Goal: Check status: Check status

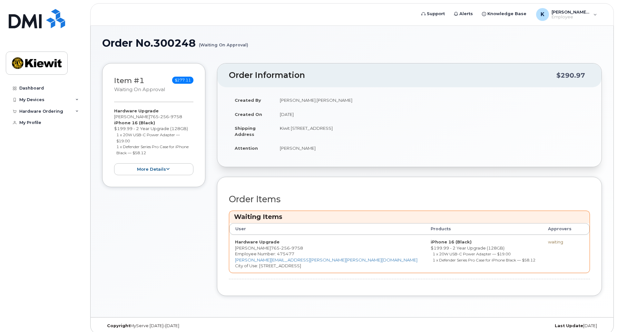
scroll to position [6, 0]
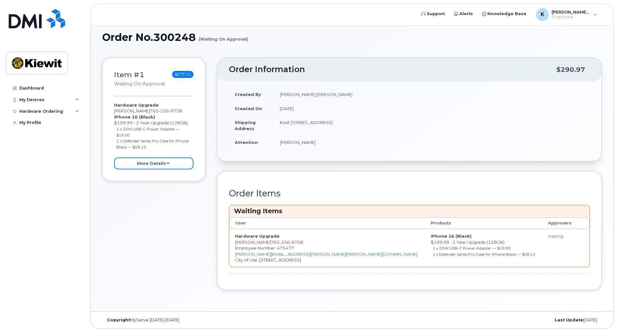
click at [161, 167] on button "more details" at bounding box center [153, 164] width 79 height 12
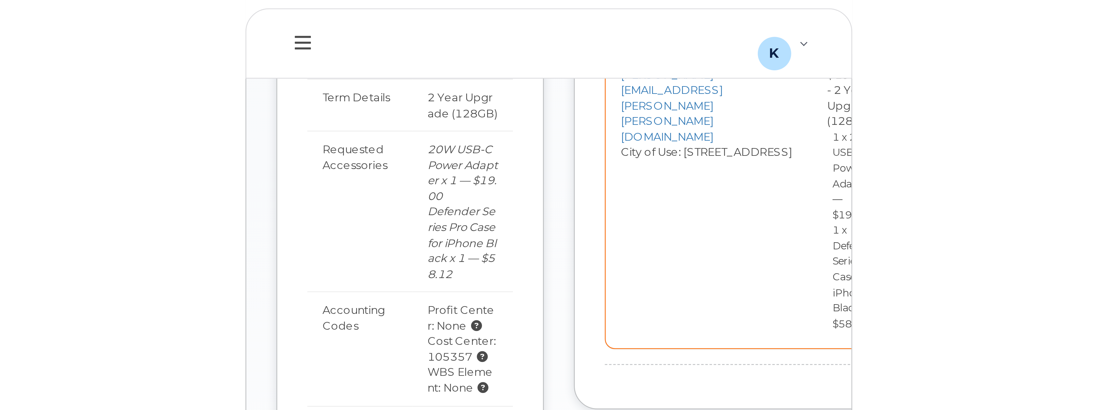
scroll to position [157, 0]
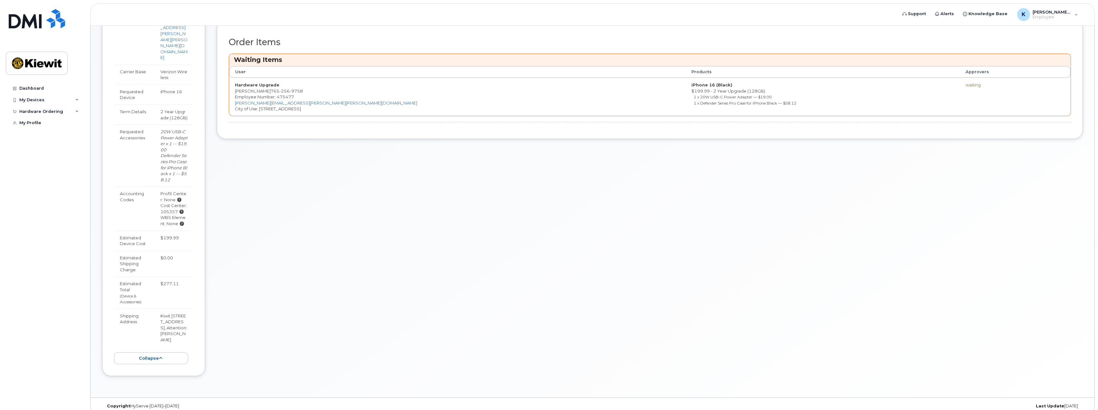
click at [332, 219] on div "Order Information $290.97 Created By Katie.Clune Created On September 9, 2025 S…" at bounding box center [650, 145] width 866 height 479
click at [616, 14] on span "[PERSON_NAME].[PERSON_NAME]" at bounding box center [1052, 11] width 39 height 5
click at [616, 167] on div "Order Information $290.97 Created By Katie.Clune Created On September 9, 2025 S…" at bounding box center [650, 145] width 866 height 479
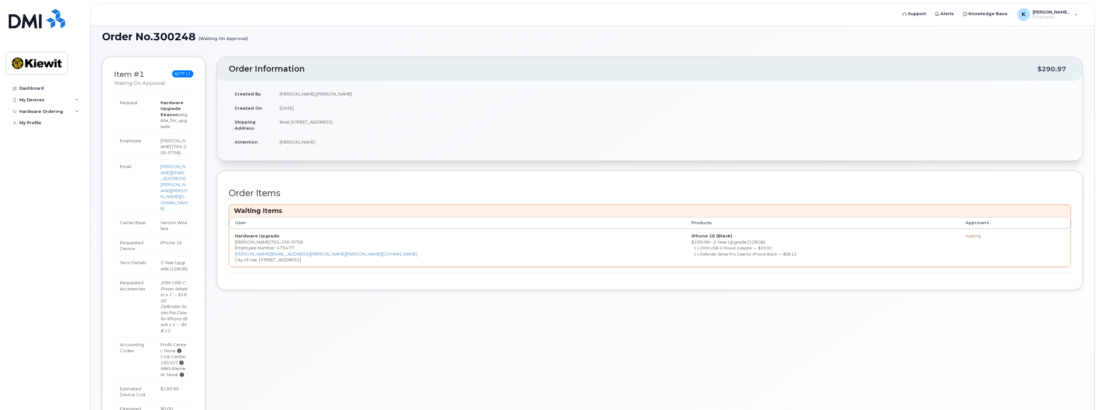
scroll to position [0, 0]
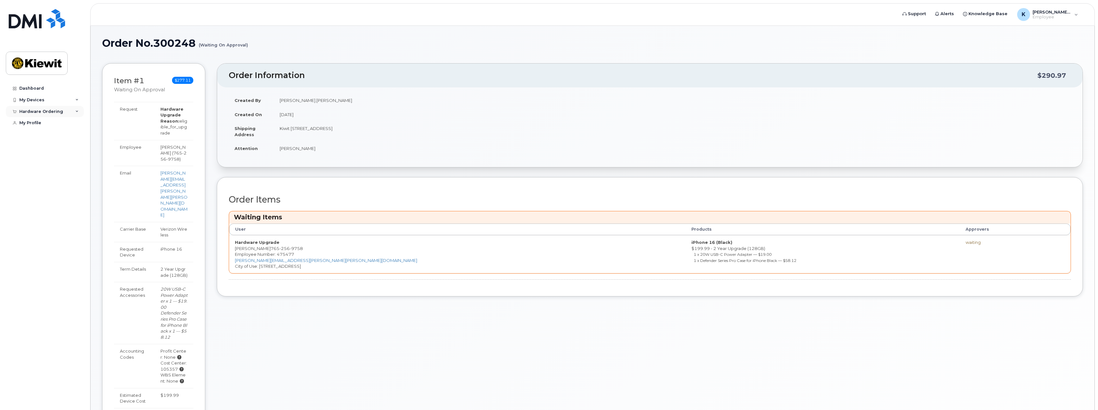
click at [44, 109] on div "Hardware Ordering" at bounding box center [41, 111] width 44 height 5
click at [39, 126] on link "My Orders" at bounding box center [50, 123] width 67 height 12
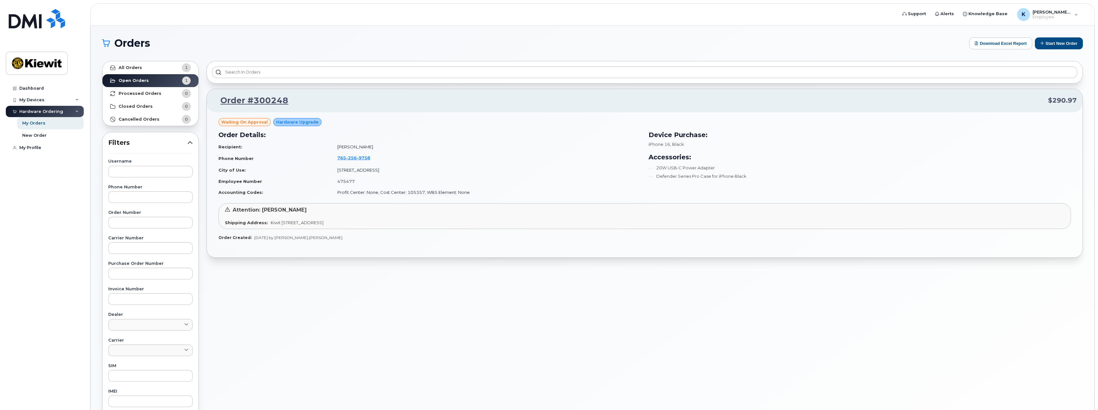
click at [251, 121] on span "Waiting On Approval" at bounding box center [244, 122] width 46 height 6
click at [616, 17] on link "Support" at bounding box center [914, 13] width 33 height 13
click at [616, 325] on div "Order #300248 $290.97 Waiting On Approval Hardware Upgrade Order Details: Recip…" at bounding box center [645, 283] width 884 height 453
click at [374, 299] on div "Order #300248 $290.97 Waiting On Approval Hardware Upgrade Order Details: Recip…" at bounding box center [645, 283] width 884 height 453
drag, startPoint x: 238, startPoint y: 121, endPoint x: 241, endPoint y: 121, distance: 3.6
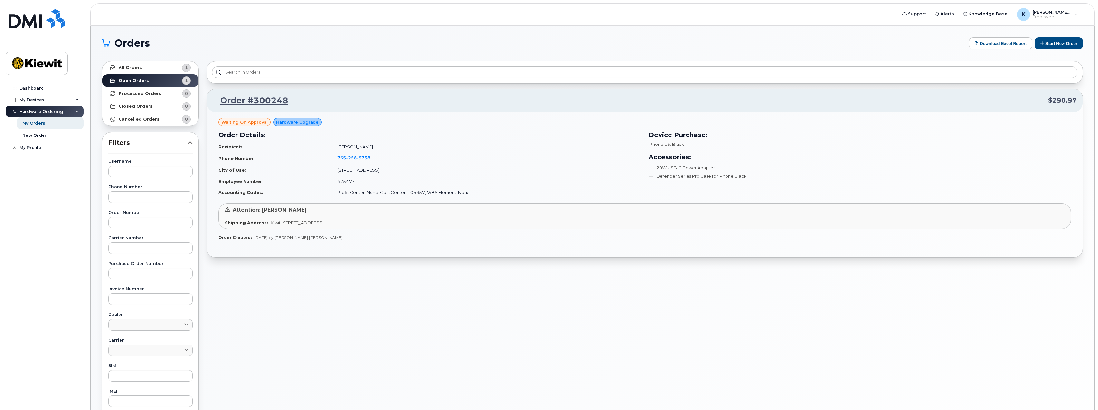
click at [238, 121] on span "Waiting On Approval" at bounding box center [244, 122] width 46 height 6
click at [149, 93] on strong "Processed Orders" at bounding box center [140, 93] width 43 height 5
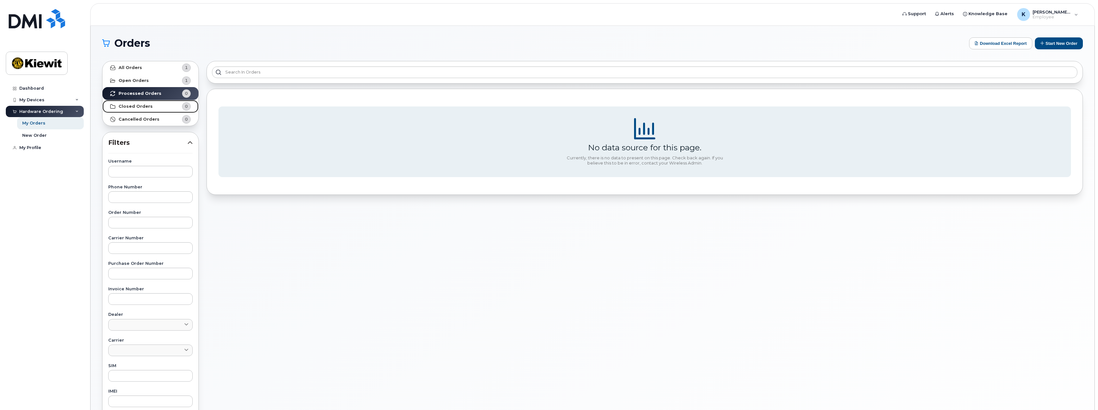
click at [140, 104] on strong "Closed Orders" at bounding box center [136, 106] width 34 height 5
click at [134, 80] on strong "Open Orders" at bounding box center [134, 80] width 30 height 5
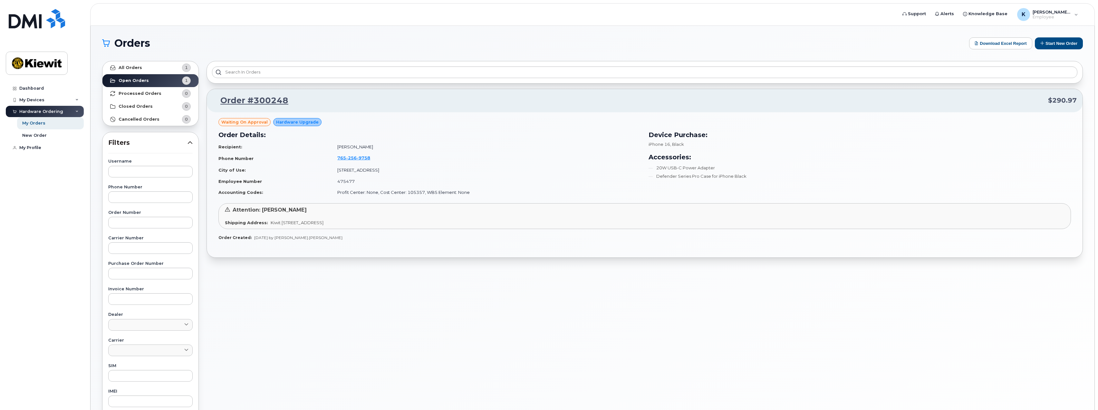
click at [229, 120] on span "Waiting On Approval" at bounding box center [244, 122] width 46 height 6
drag, startPoint x: 239, startPoint y: 126, endPoint x: 243, endPoint y: 123, distance: 4.6
click at [242, 125] on div "Waiting On Approval" at bounding box center [244, 122] width 52 height 8
click at [247, 99] on link "Order #300248" at bounding box center [251, 101] width 76 height 12
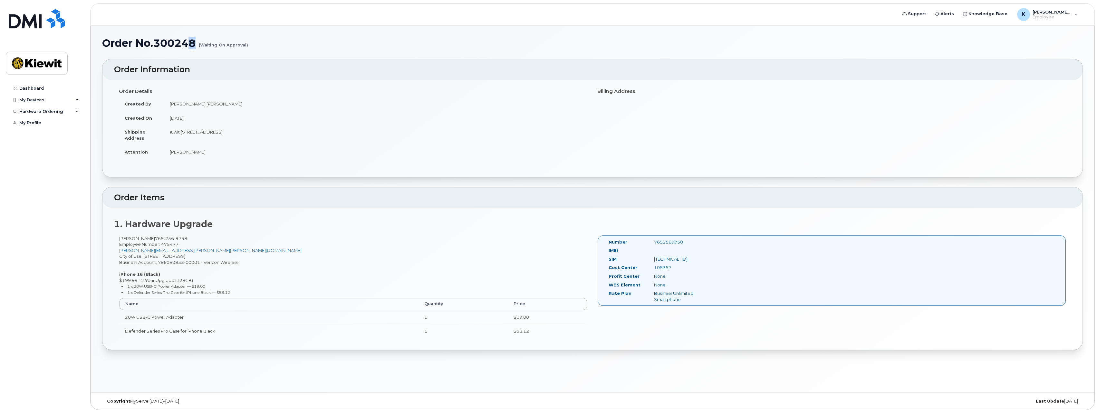
drag, startPoint x: 254, startPoint y: 47, endPoint x: 189, endPoint y: 45, distance: 64.5
click at [190, 45] on h1 "Order No.300248 (Waiting On Approval)" at bounding box center [592, 42] width 981 height 11
click at [191, 53] on div "Order No.300248 (Waiting On Approval)" at bounding box center [592, 48] width 981 height 22
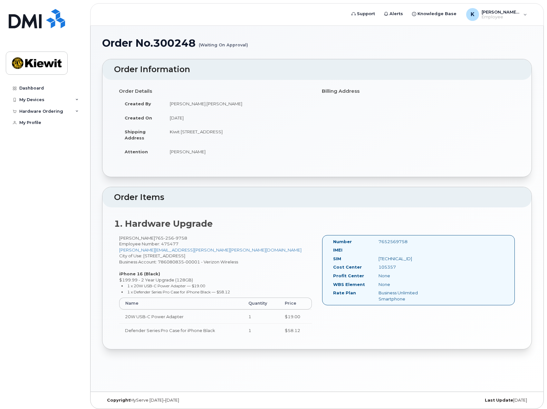
click at [271, 396] on div "Copyright MyServe 2011–2025 Last Update 3 days ago" at bounding box center [317, 400] width 453 height 17
drag, startPoint x: 401, startPoint y: 267, endPoint x: 361, endPoint y: 265, distance: 40.3
click at [361, 265] on div "Cost Center 105357" at bounding box center [382, 268] width 109 height 9
copy div "105357"
click at [412, 333] on div "Kaitlyn Clune 765 256 9758 Employee Number: 475477 KATIE.CLUNE@KIEWIT.COM City …" at bounding box center [317, 289] width 406 height 108
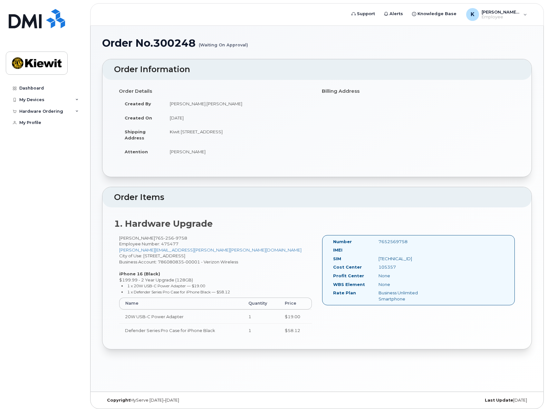
click at [311, 366] on div "Order No.300248 (Waiting On Approval) × Share This Order If you want to allow o…" at bounding box center [317, 209] width 453 height 366
drag, startPoint x: 196, startPoint y: 34, endPoint x: 150, endPoint y: 38, distance: 45.6
click at [150, 38] on div "Order No.300248 (Waiting On Approval) × Share This Order If you want to allow o…" at bounding box center [317, 209] width 453 height 366
click at [178, 46] on h1 "Order No.300248 (Waiting On Approval)" at bounding box center [317, 42] width 430 height 11
drag, startPoint x: 198, startPoint y: 43, endPoint x: 157, endPoint y: 44, distance: 40.9
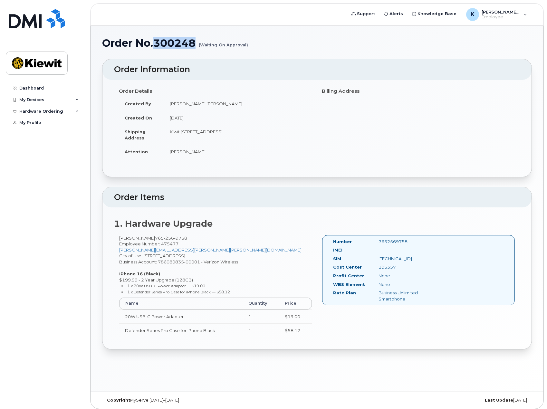
click at [157, 44] on h1 "Order No.300248 (Waiting On Approval)" at bounding box center [317, 42] width 430 height 11
copy h1 "300248"
click at [180, 178] on div "Order Information Order Details Created By Katie.Clune Created On September 9, …" at bounding box center [317, 204] width 430 height 291
drag, startPoint x: 240, startPoint y: 48, endPoint x: 314, endPoint y: 87, distance: 83.3
click at [240, 48] on h1 "Order No.300248 (Waiting On Approval)" at bounding box center [317, 42] width 430 height 11
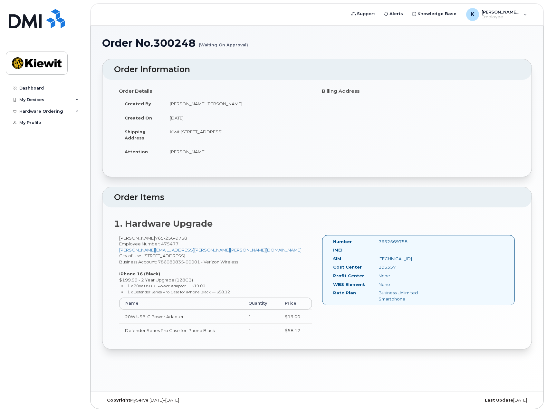
click at [372, 266] on div "Cost Center" at bounding box center [350, 268] width 45 height 9
drag, startPoint x: 407, startPoint y: 266, endPoint x: 373, endPoint y: 267, distance: 34.2
click at [374, 267] on div "105357" at bounding box center [406, 267] width 64 height 6
click at [399, 292] on div "Business Unlimited Smartphone" at bounding box center [406, 296] width 64 height 12
click at [36, 84] on link "Dashboard" at bounding box center [45, 88] width 78 height 12
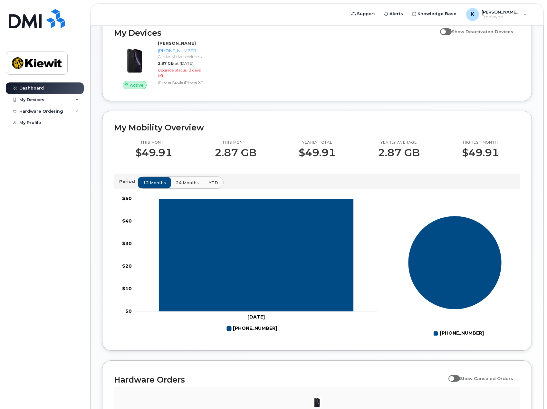
scroll to position [97, 0]
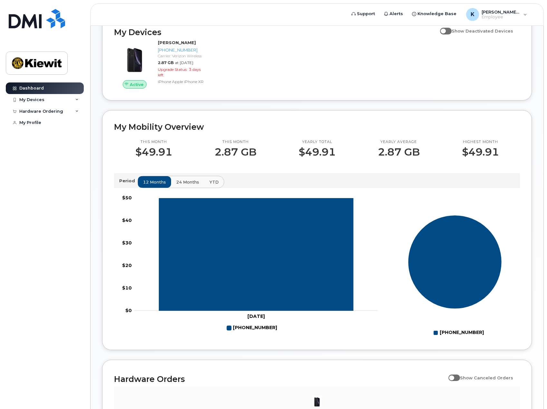
click at [186, 183] on span "24 months" at bounding box center [187, 182] width 23 height 6
click at [209, 179] on span "YTD" at bounding box center [213, 182] width 9 height 6
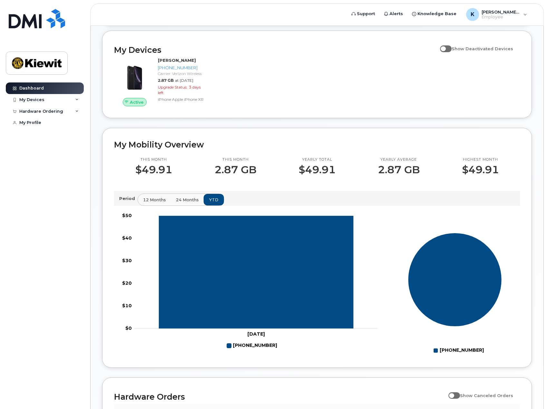
scroll to position [0, 0]
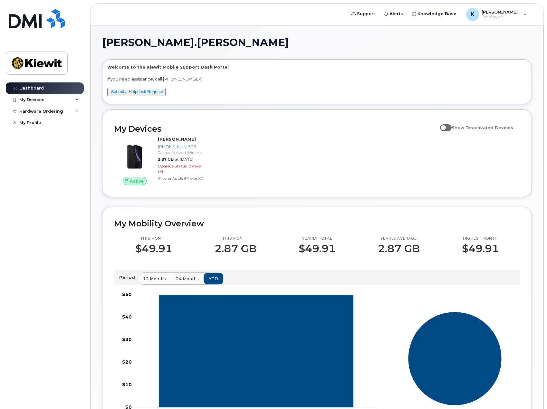
click at [73, 196] on div "Dashboard My Devices Add Device 765-256-9758 (KAITLYN CLUNE) Hardware Ordering …" at bounding box center [46, 240] width 80 height 317
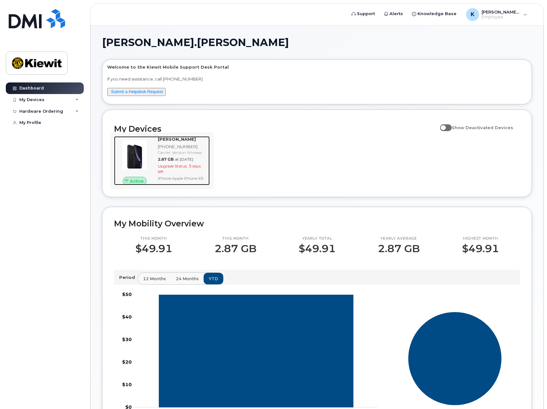
click at [164, 173] on span "3 days left" at bounding box center [179, 169] width 43 height 10
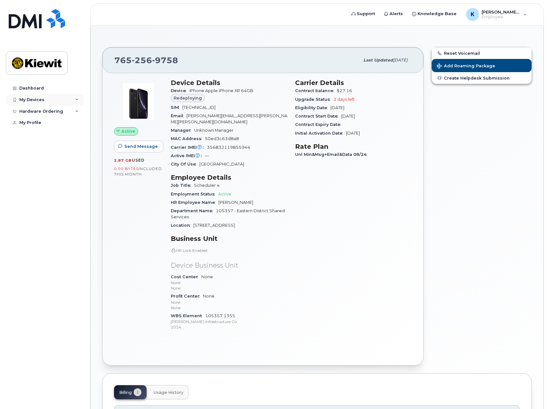
click at [33, 100] on div "My Devices" at bounding box center [31, 99] width 25 height 5
click at [36, 125] on div "My Profile" at bounding box center [30, 122] width 22 height 5
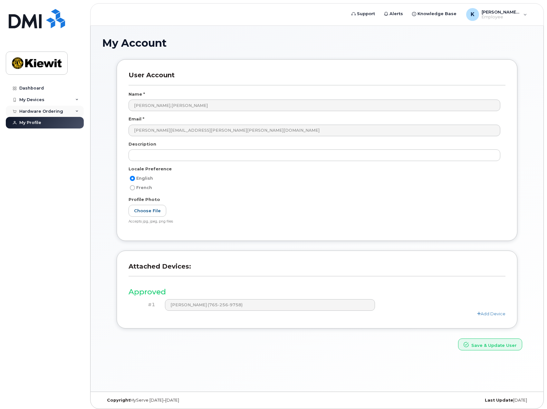
click at [48, 109] on div "Hardware Ordering" at bounding box center [41, 111] width 44 height 5
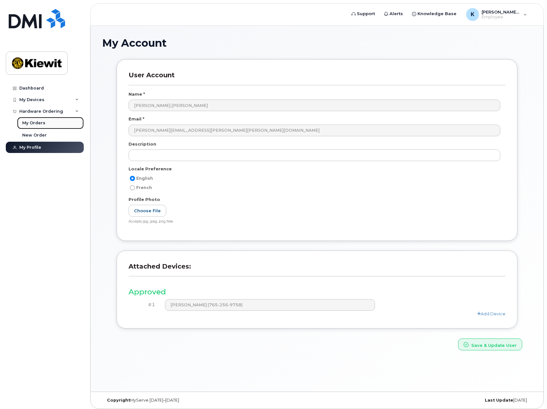
click at [39, 120] on div "My Orders" at bounding box center [33, 123] width 23 height 6
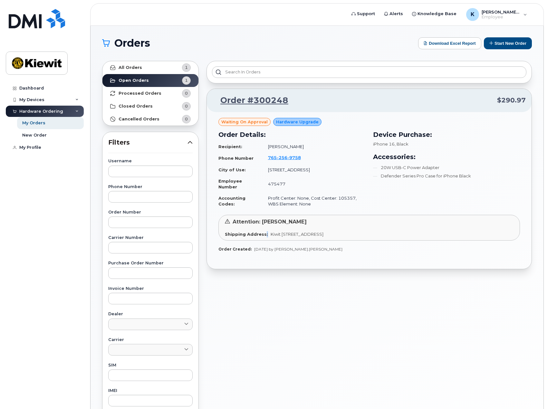
click at [266, 232] on div "Shipping Address: Kiwit [STREET_ADDRESS]" at bounding box center [369, 234] width 289 height 6
click at [277, 238] on div "Attention: [PERSON_NAME] Shipping Address: Kiwit [STREET_ADDRESS]" at bounding box center [369, 228] width 302 height 26
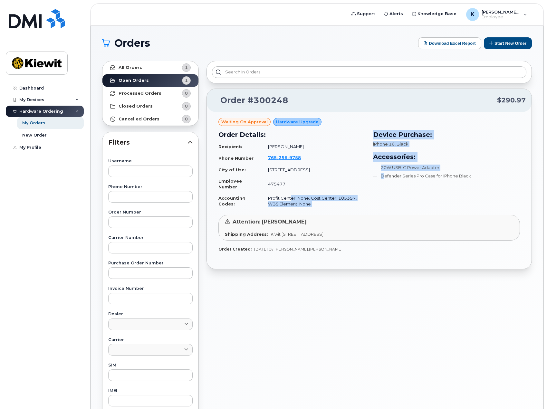
drag, startPoint x: 358, startPoint y: 198, endPoint x: 297, endPoint y: 201, distance: 61.3
click at [288, 200] on div "Order Details: Recipient: [PERSON_NAME] Phone Number [PHONE_NUMBER] City of Use…" at bounding box center [369, 170] width 309 height 88
click at [312, 206] on td "Profit Center: None, Cost Center: 105357, WBS Element: None" at bounding box center [313, 201] width 103 height 17
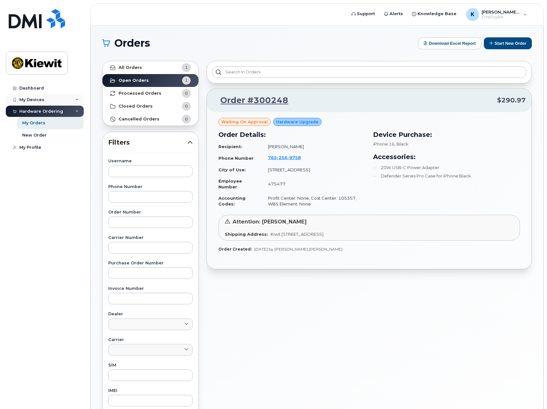
click at [39, 99] on div "My Devices" at bounding box center [31, 99] width 25 height 5
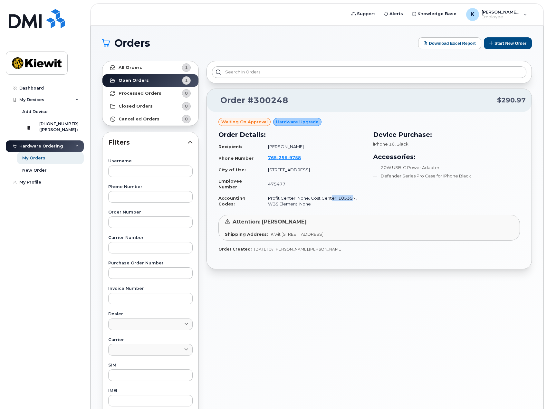
drag, startPoint x: 349, startPoint y: 195, endPoint x: 329, endPoint y: 196, distance: 20.6
click at [329, 196] on td "Profit Center: None, Cost Center: 105357, WBS Element: None" at bounding box center [313, 201] width 103 height 17
click at [351, 209] on div "Order Details: Recipient: [PERSON_NAME] Phone Number [PHONE_NUMBER] City of Use…" at bounding box center [292, 170] width 155 height 88
drag, startPoint x: 353, startPoint y: 195, endPoint x: 335, endPoint y: 194, distance: 18.1
click at [335, 194] on td "Profit Center: None, Cost Center: 105357, WBS Element: None" at bounding box center [313, 201] width 103 height 17
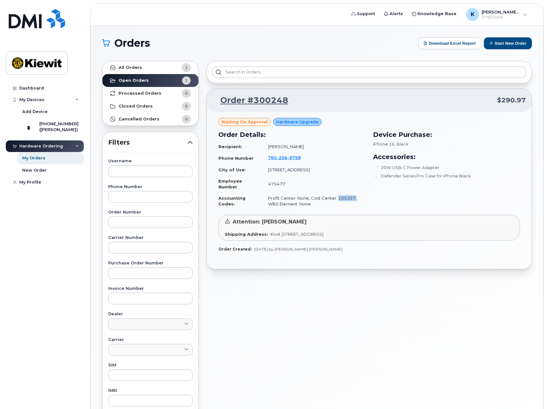
click at [341, 200] on td "Profit Center: None, Cost Center: 105357, WBS Element: None" at bounding box center [313, 201] width 103 height 17
drag, startPoint x: 352, startPoint y: 196, endPoint x: 334, endPoint y: 193, distance: 18.9
click at [334, 193] on td "Profit Center: None, Cost Center: 105357, WBS Element: None" at bounding box center [313, 201] width 103 height 17
click at [348, 200] on td "Profit Center: None, Cost Center: 105357, WBS Element: None" at bounding box center [313, 201] width 103 height 17
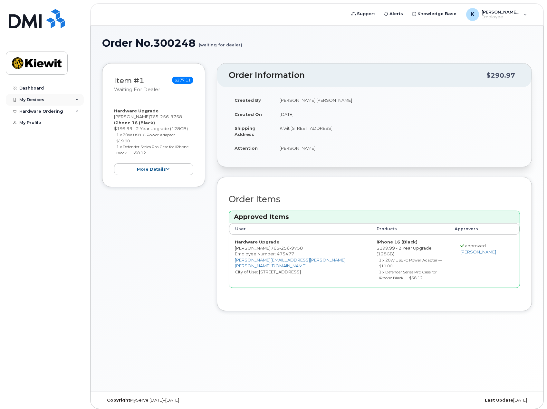
click at [32, 99] on div "My Devices" at bounding box center [31, 99] width 25 height 5
click at [54, 149] on div "Hardware Ordering" at bounding box center [41, 146] width 44 height 5
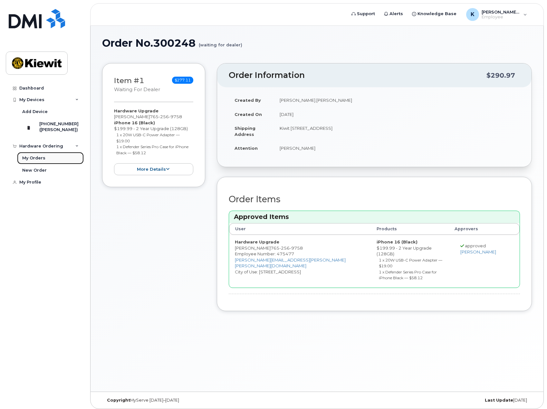
click at [43, 161] on div "My Orders" at bounding box center [33, 158] width 23 height 6
